Goal: Browse casually: Explore the website without a specific task or goal

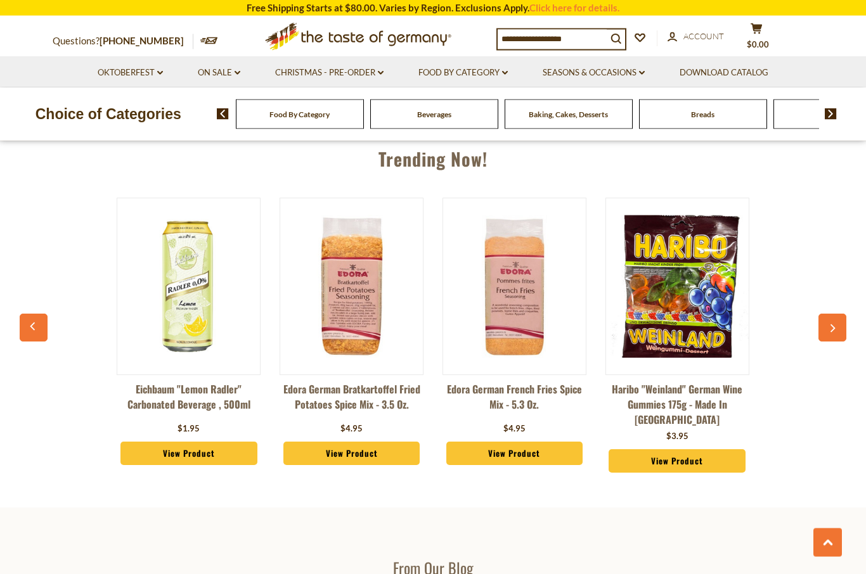
scroll to position [1352, 0]
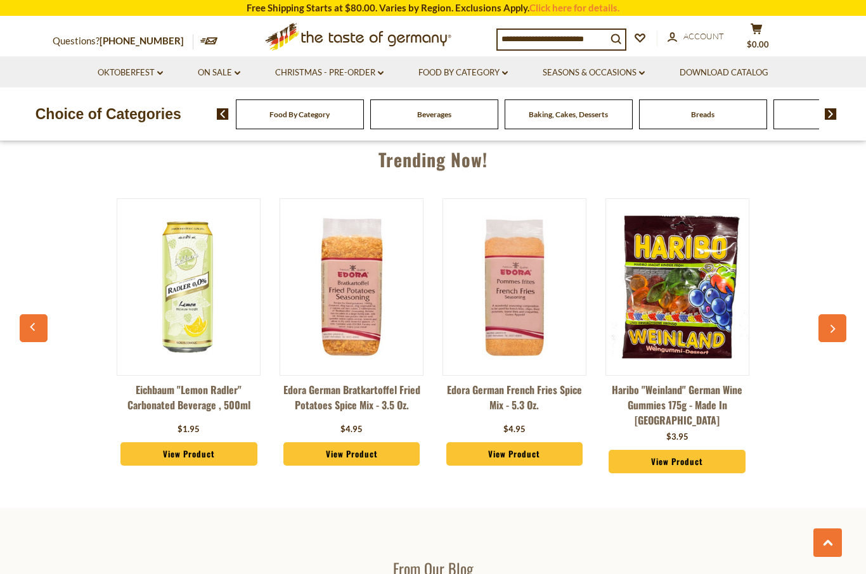
click at [830, 325] on icon "button" at bounding box center [833, 329] width 8 height 9
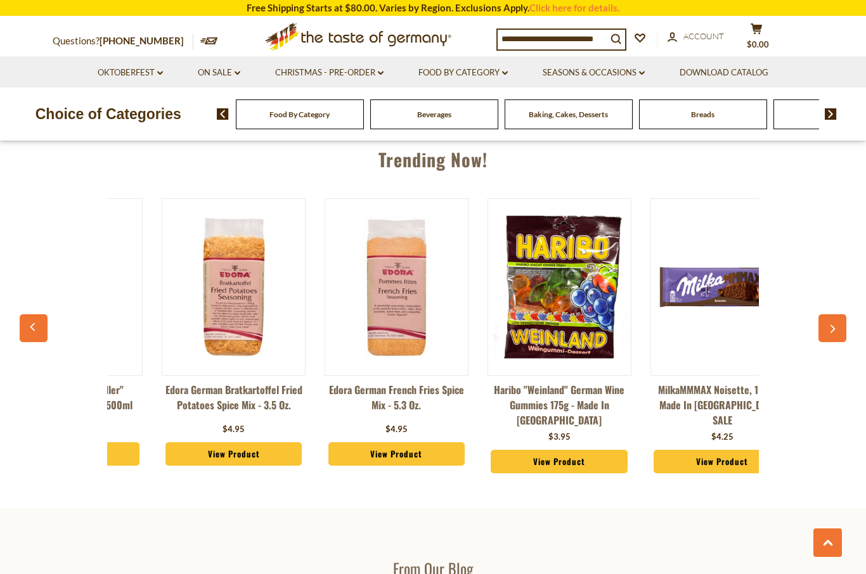
scroll to position [0, 163]
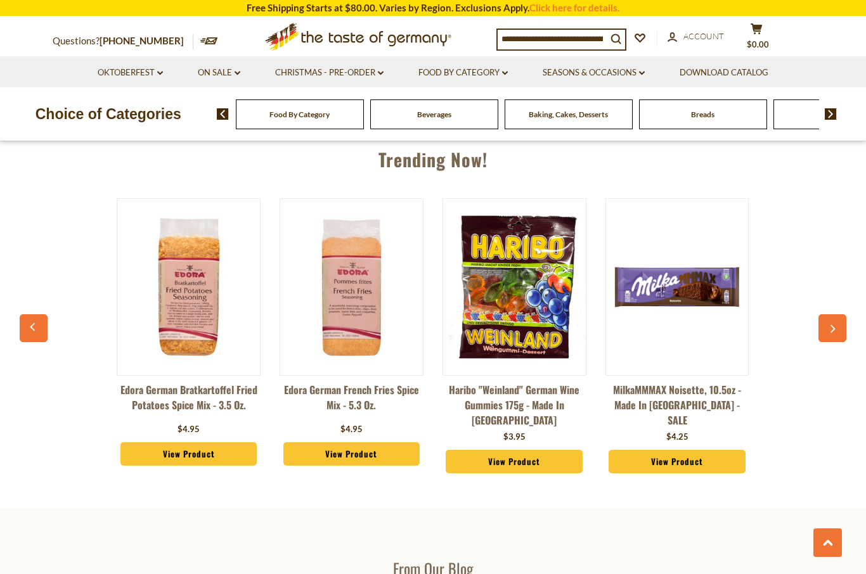
click at [829, 338] on button "button" at bounding box center [833, 328] width 28 height 28
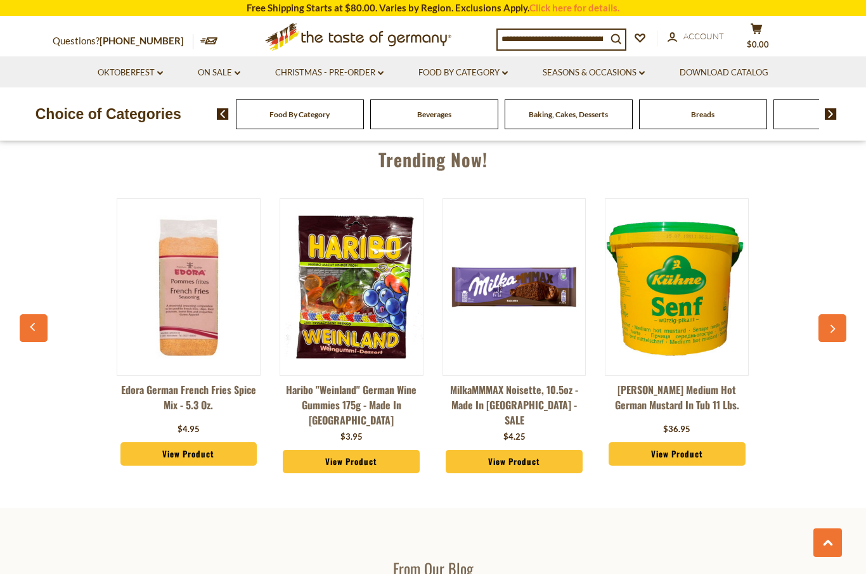
click at [833, 321] on button "button" at bounding box center [833, 328] width 28 height 28
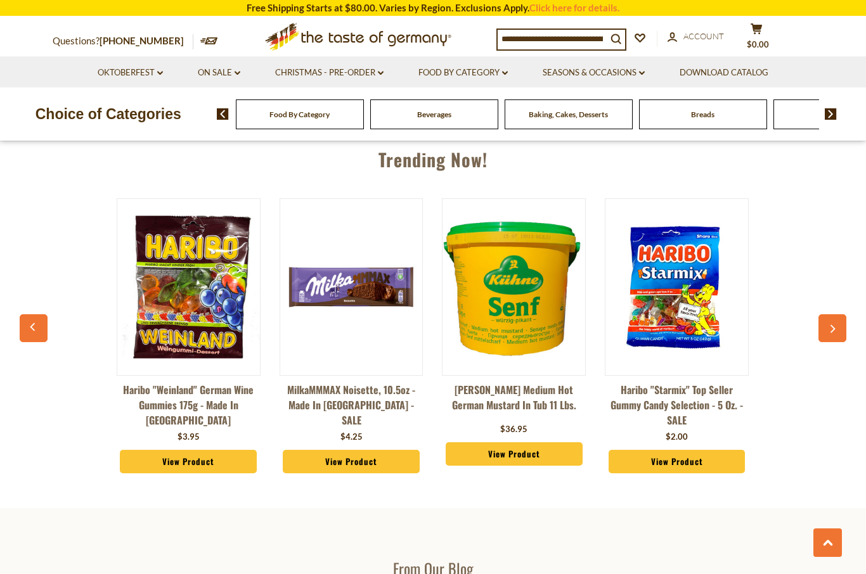
click at [845, 318] on button "button" at bounding box center [833, 328] width 28 height 28
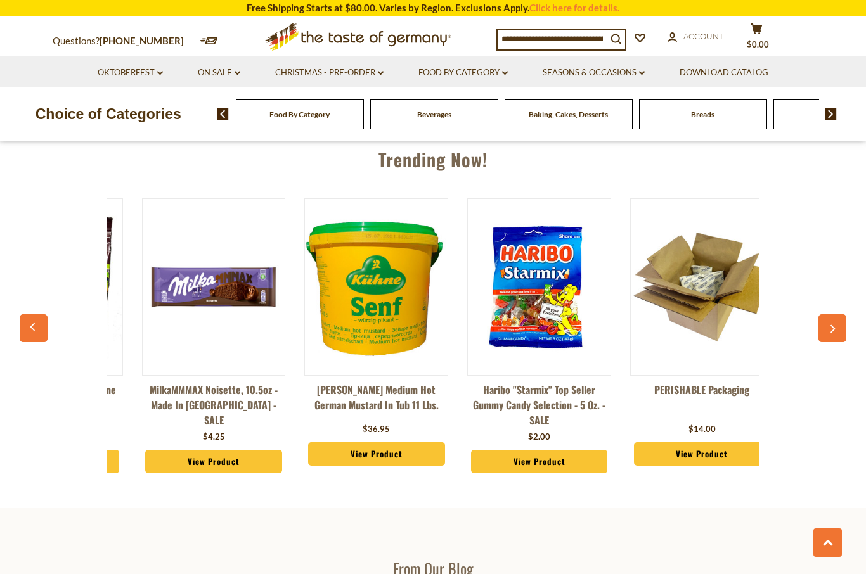
scroll to position [0, 652]
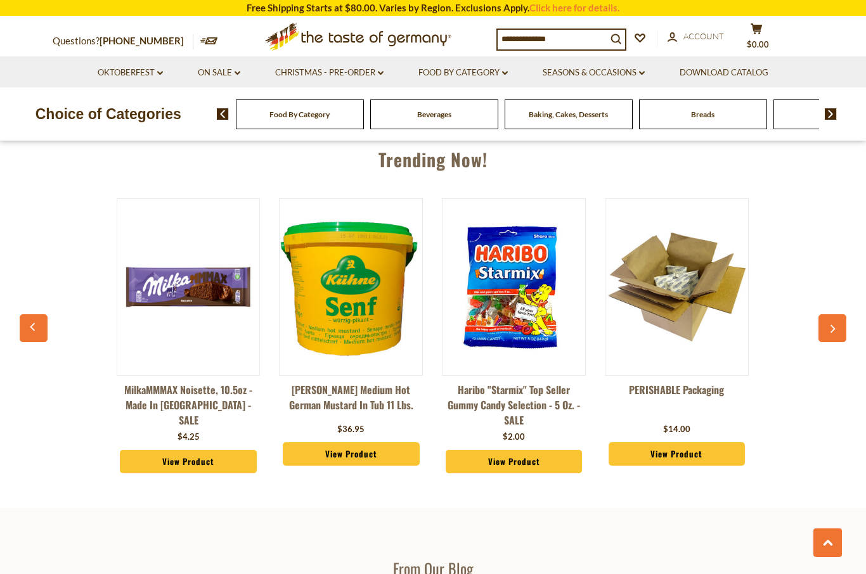
click at [839, 317] on button "button" at bounding box center [833, 328] width 28 height 28
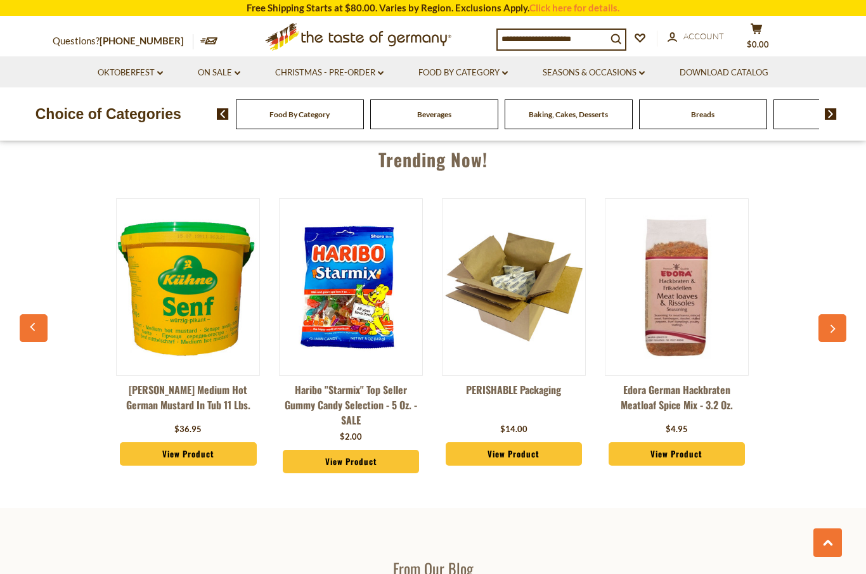
click at [832, 314] on button "button" at bounding box center [833, 328] width 28 height 28
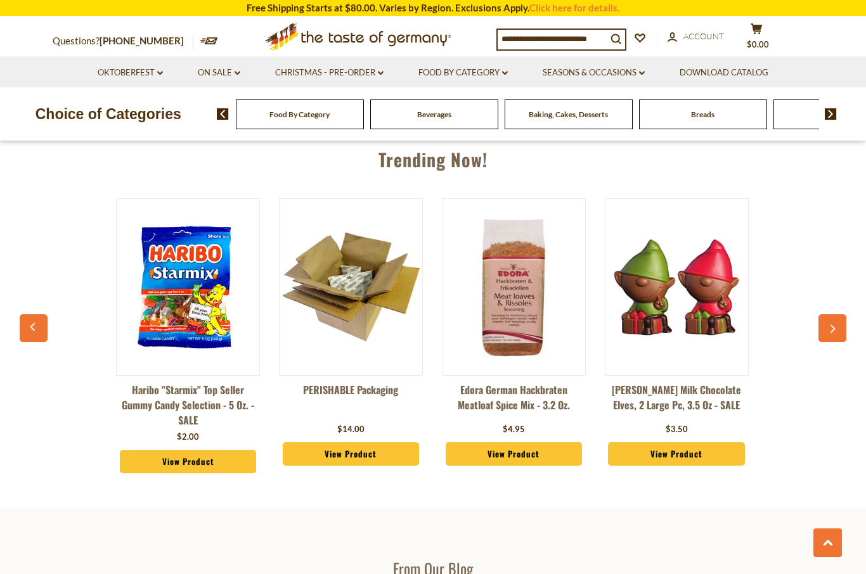
click at [834, 317] on button "button" at bounding box center [833, 328] width 28 height 28
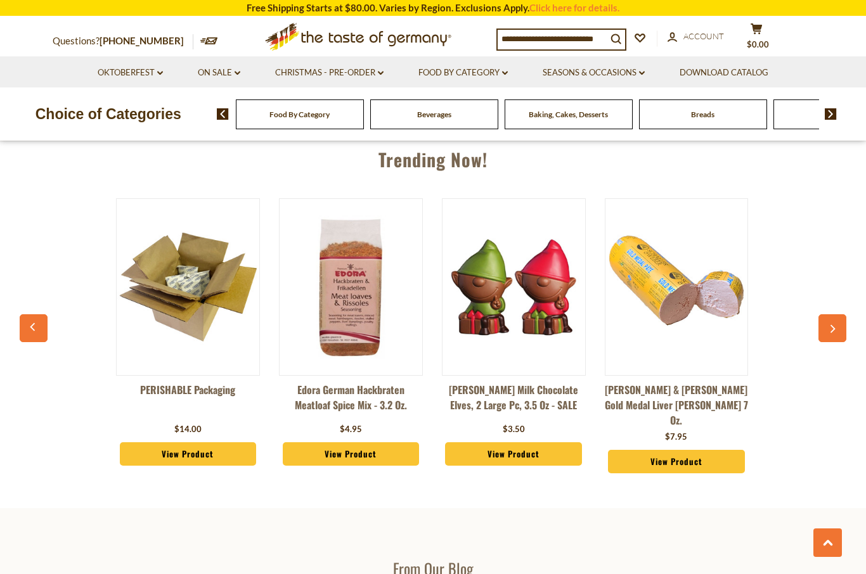
click at [837, 317] on button "button" at bounding box center [833, 328] width 28 height 28
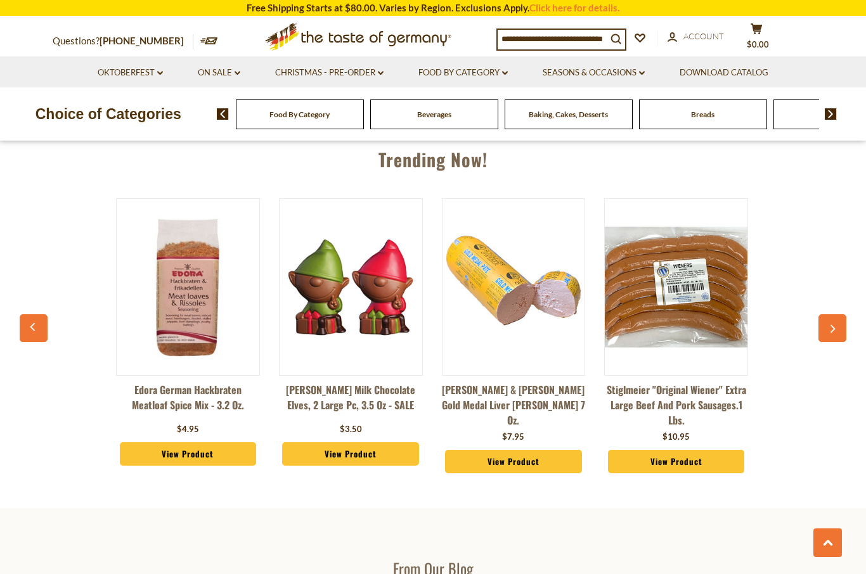
click at [836, 321] on button "button" at bounding box center [833, 328] width 28 height 28
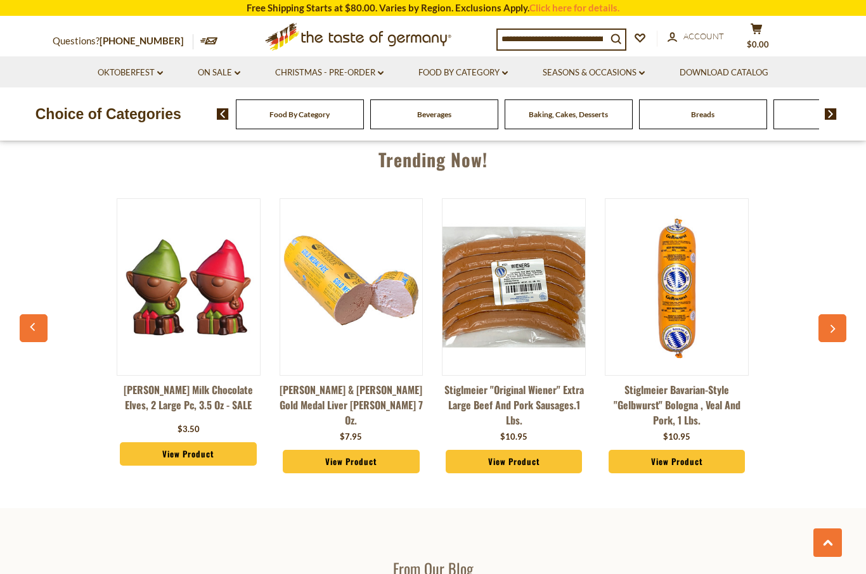
scroll to position [0, 1466]
click at [832, 318] on button "button" at bounding box center [833, 328] width 28 height 28
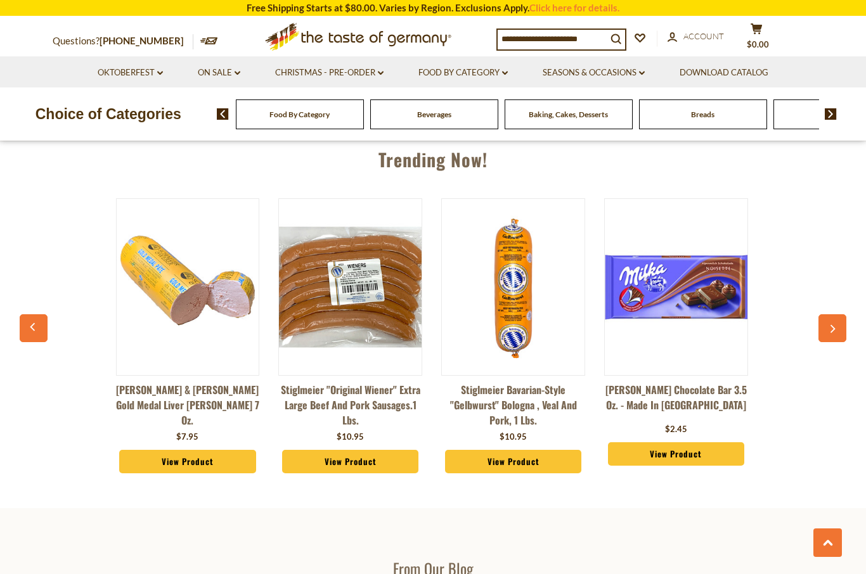
click at [839, 334] on button "button" at bounding box center [833, 328] width 28 height 28
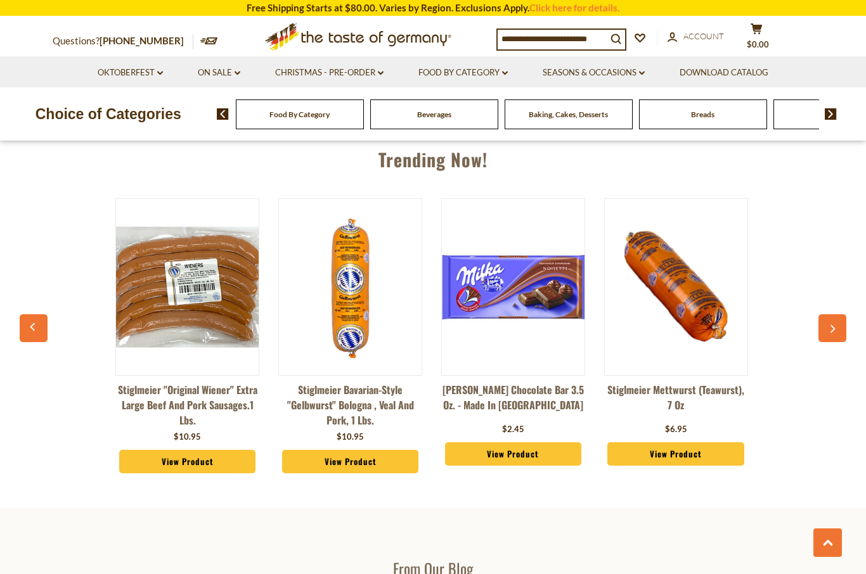
click at [845, 330] on button "button" at bounding box center [833, 328] width 28 height 28
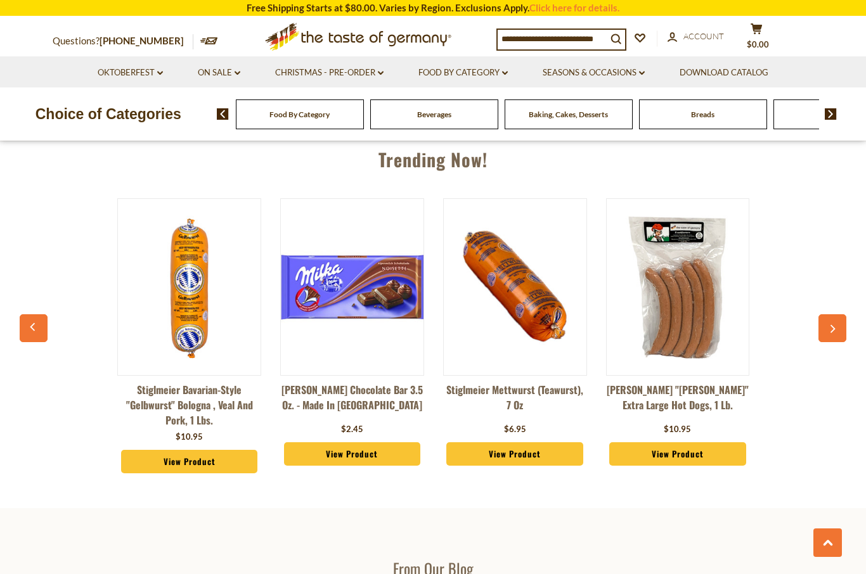
click at [835, 328] on icon "button" at bounding box center [833, 329] width 8 height 9
click at [836, 331] on icon "button" at bounding box center [833, 329] width 8 height 9
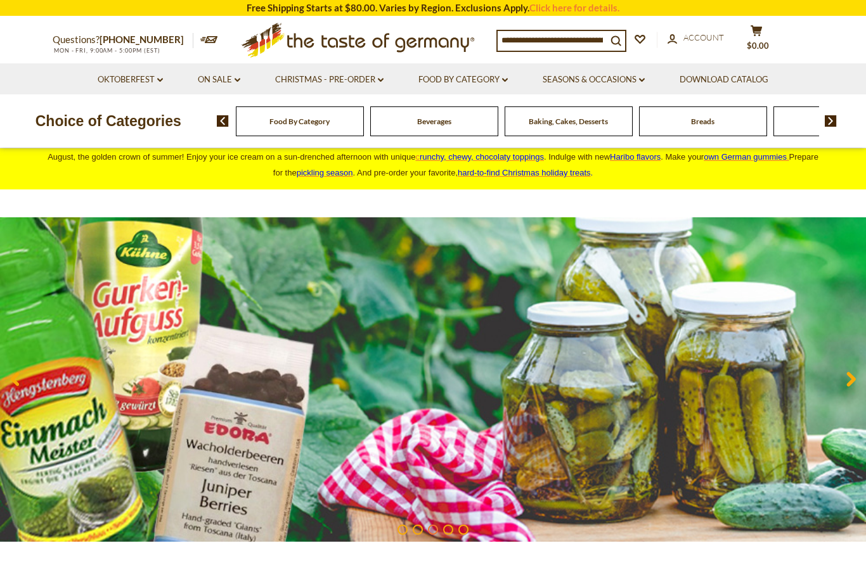
scroll to position [0, 0]
